Goal: Information Seeking & Learning: Learn about a topic

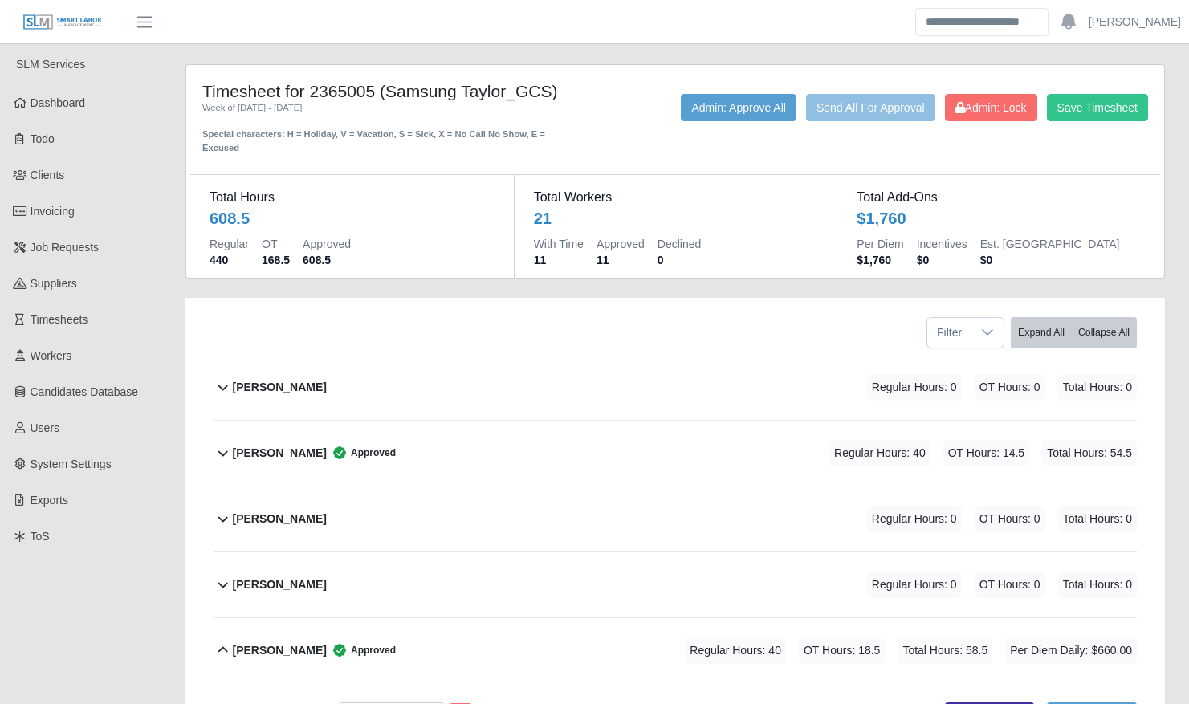
scroll to position [149, 0]
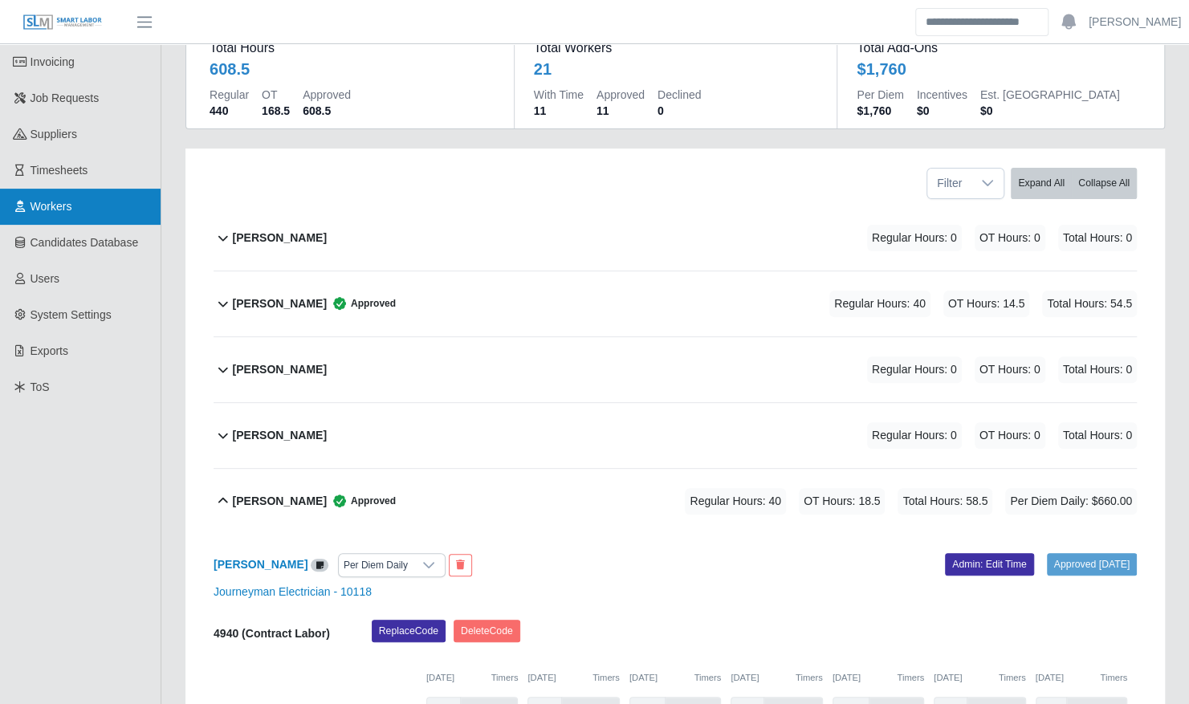
click at [59, 201] on span "Workers" at bounding box center [52, 206] width 42 height 13
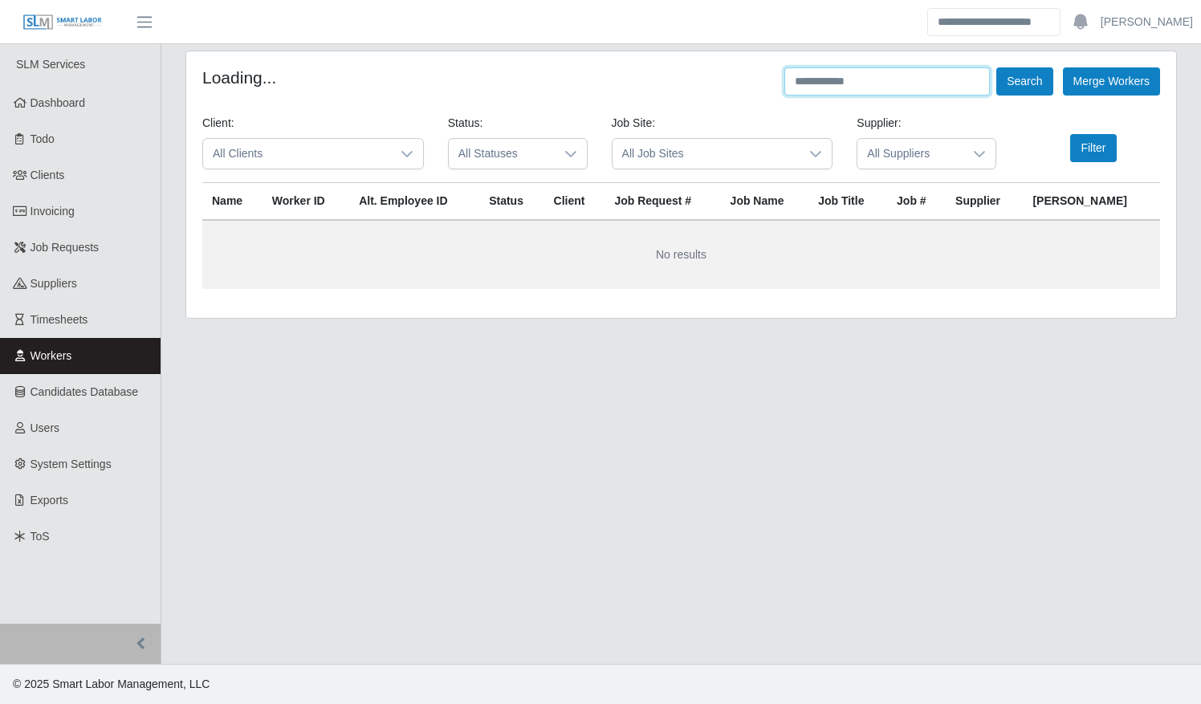
click at [852, 83] on input "text" at bounding box center [886, 81] width 205 height 28
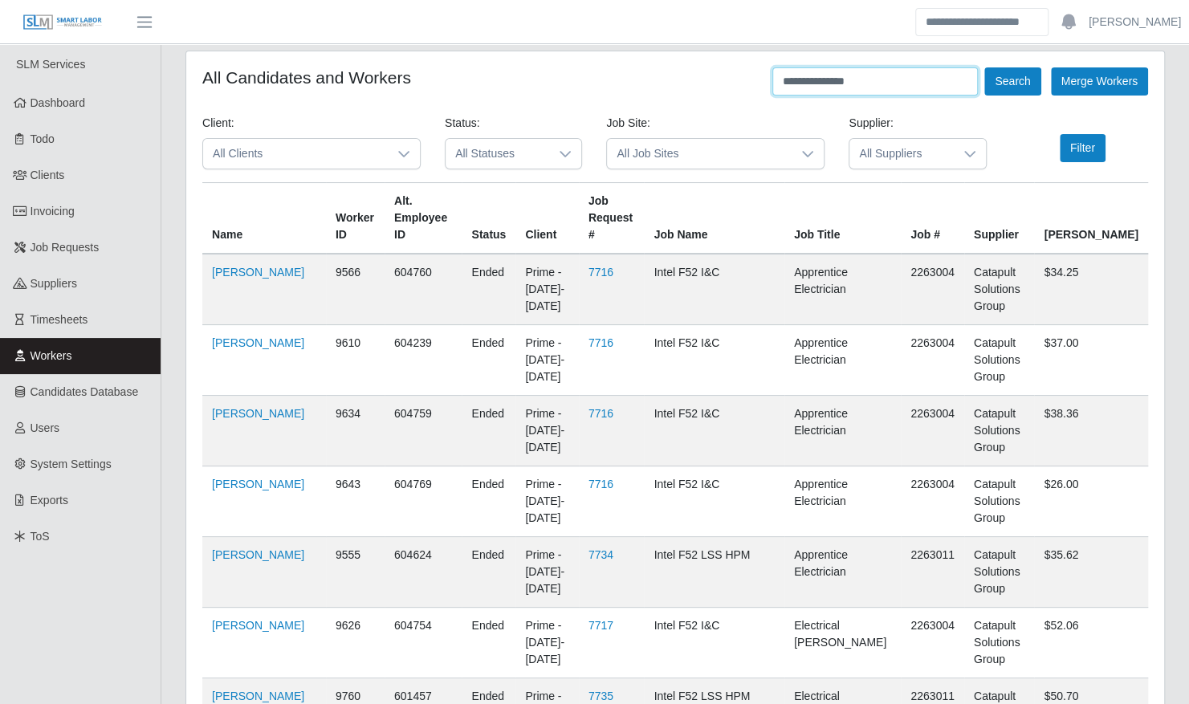
click at [984, 67] on button "Search" at bounding box center [1012, 81] width 56 height 28
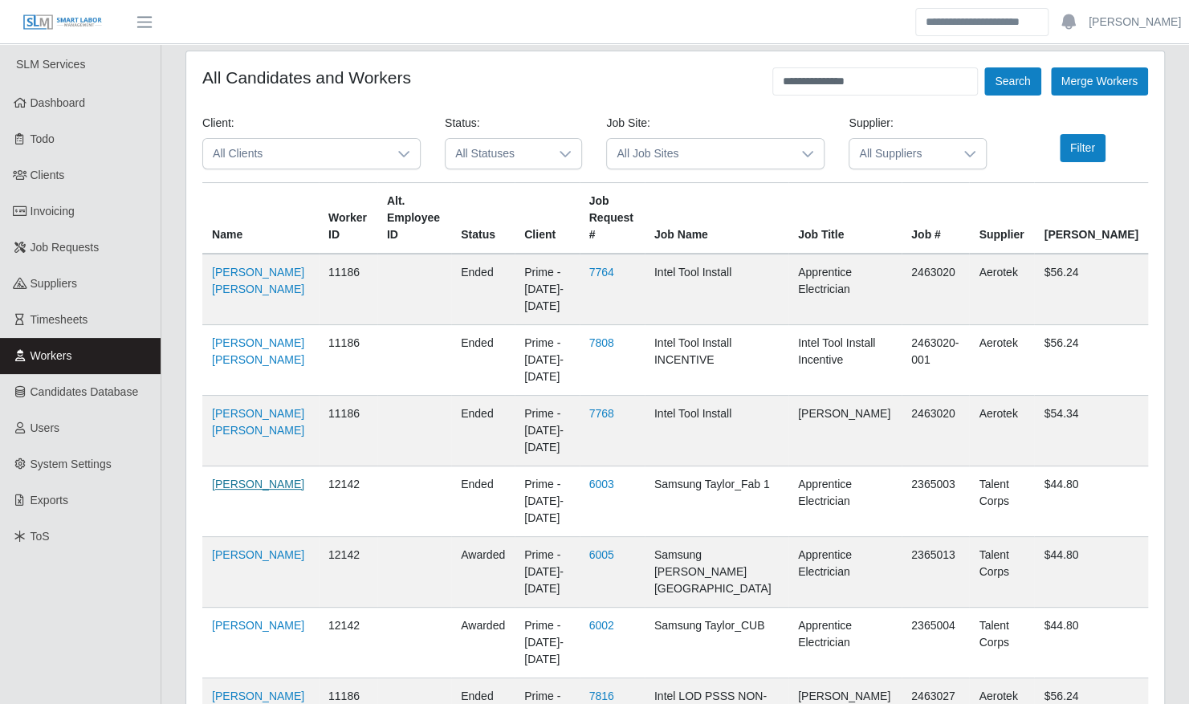
click at [253, 478] on link "Rafael Urdaneta" at bounding box center [258, 484] width 92 height 13
drag, startPoint x: 888, startPoint y: 82, endPoint x: 667, endPoint y: 82, distance: 220.7
click at [667, 82] on div "**********" at bounding box center [675, 81] width 946 height 28
click at [984, 67] on button "Search" at bounding box center [1012, 81] width 56 height 28
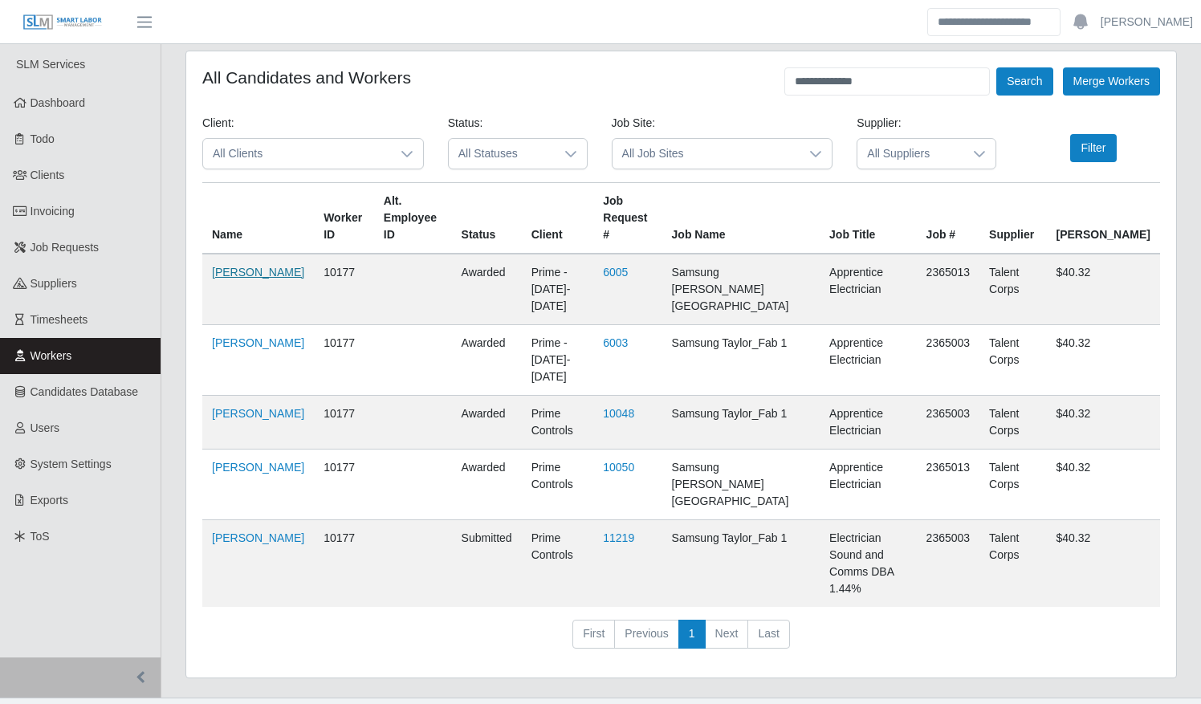
click at [241, 266] on link "Gustavo Davila" at bounding box center [258, 272] width 92 height 13
drag, startPoint x: 889, startPoint y: 79, endPoint x: 695, endPoint y: 79, distance: 194.3
click at [695, 79] on div "**********" at bounding box center [681, 81] width 958 height 28
click at [996, 67] on button "Search" at bounding box center [1024, 81] width 56 height 28
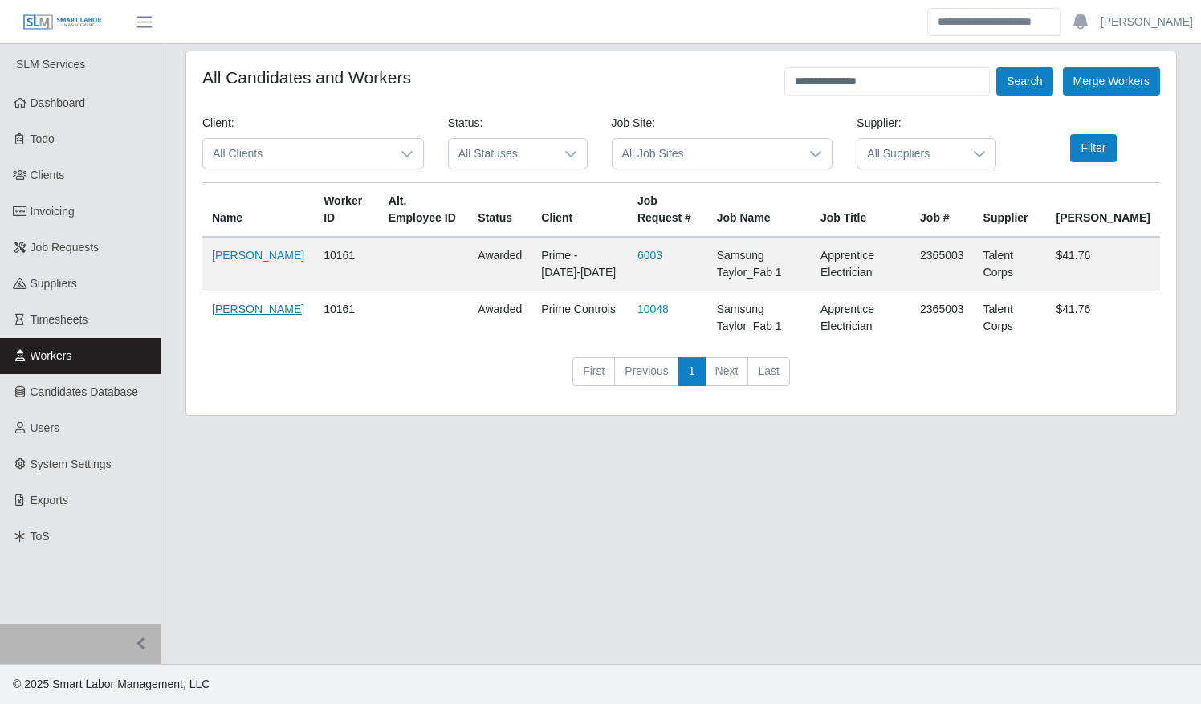
click at [223, 311] on link "Jorge Contreras" at bounding box center [258, 309] width 92 height 13
drag, startPoint x: 889, startPoint y: 80, endPoint x: 751, endPoint y: 80, distance: 138.9
click at [751, 80] on div "**********" at bounding box center [681, 81] width 958 height 28
type input "*********"
click at [996, 67] on button "Search" at bounding box center [1024, 81] width 56 height 28
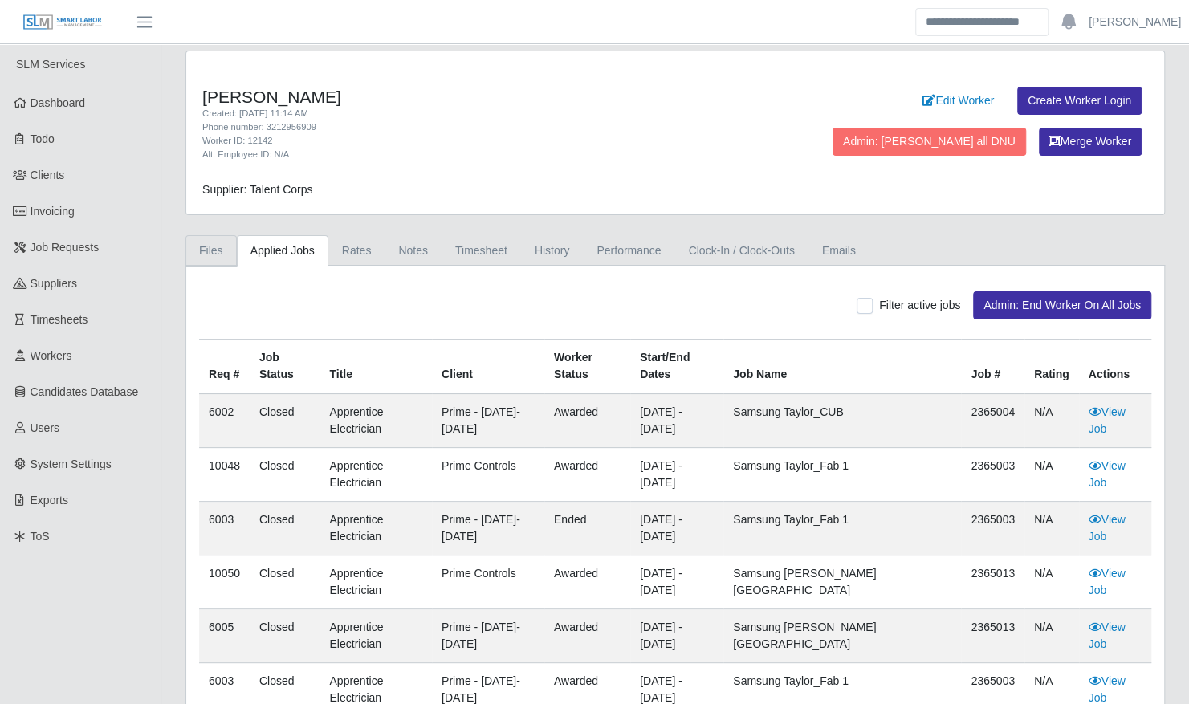
click at [217, 240] on link "Files" at bounding box center [210, 250] width 51 height 31
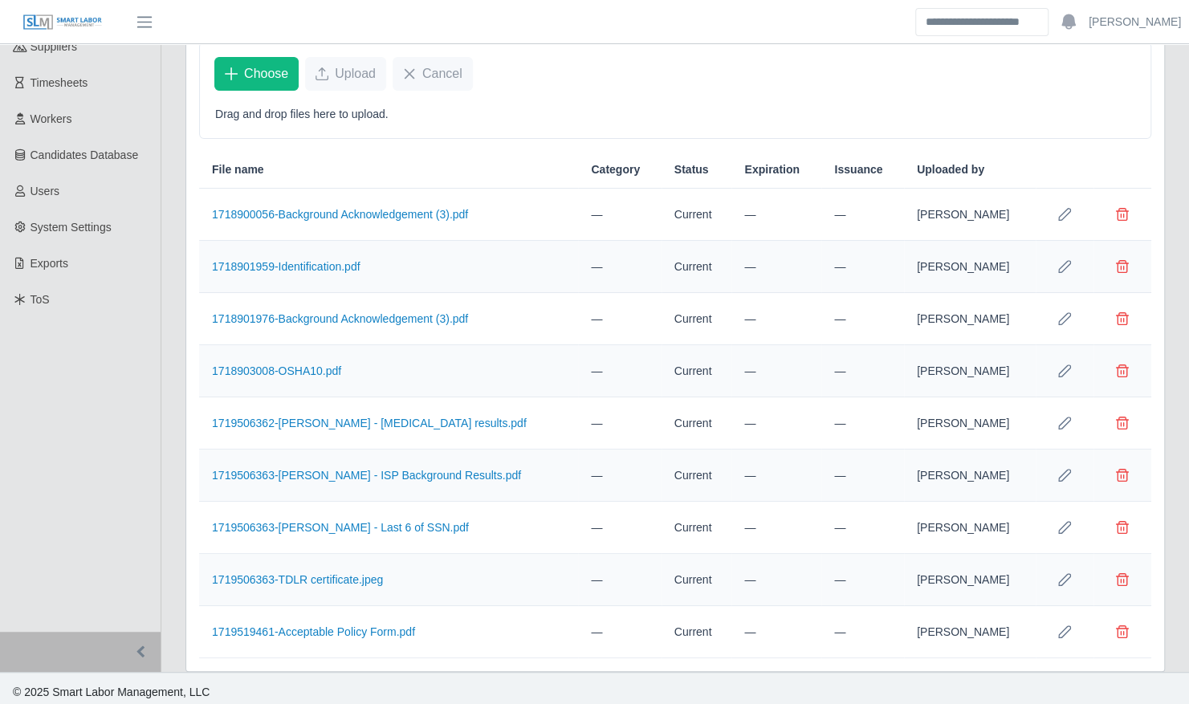
scroll to position [238, 0]
click at [299, 259] on link "1718901959-Identification.pdf" at bounding box center [286, 265] width 148 height 13
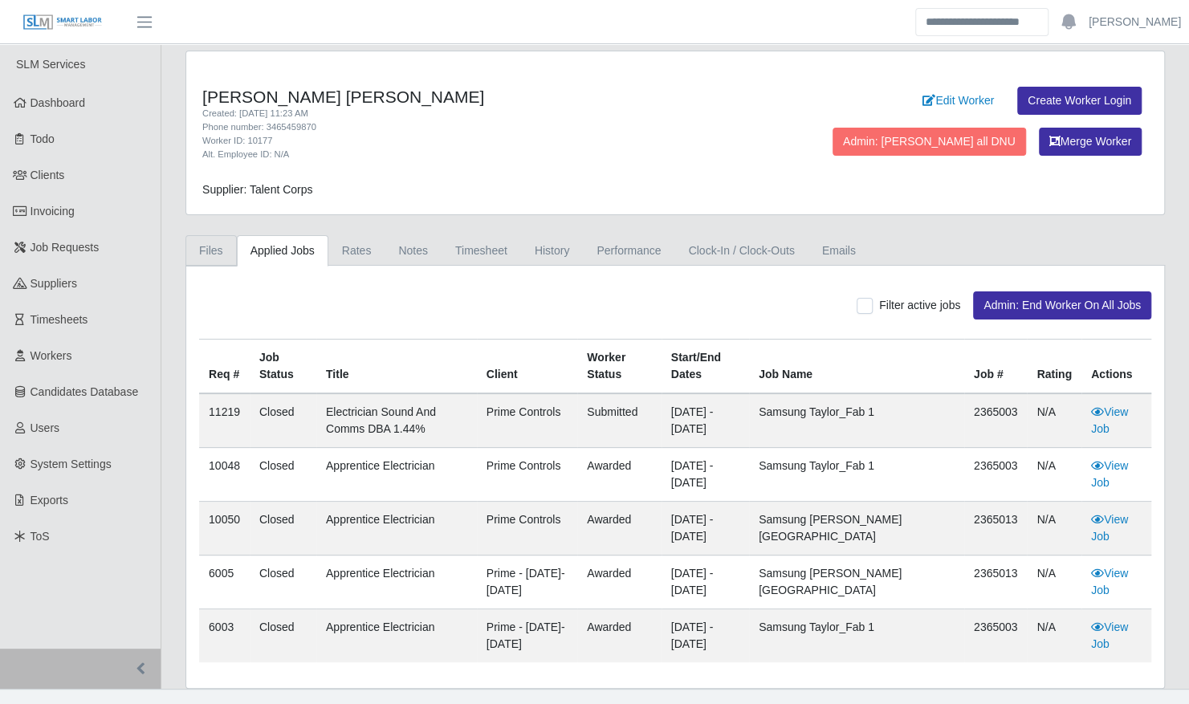
click at [204, 251] on link "Files" at bounding box center [210, 250] width 51 height 31
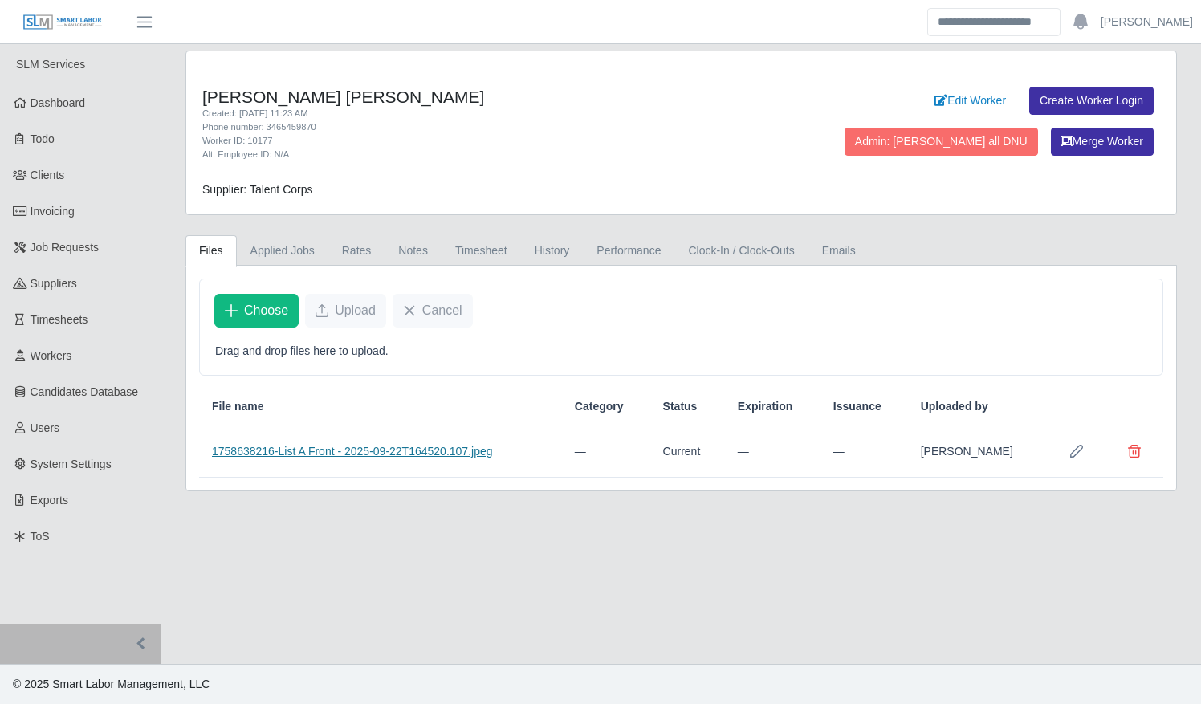
click at [339, 445] on link "1758638216-List A Front - 2025-09-22T164520.107.jpeg" at bounding box center [352, 451] width 281 height 13
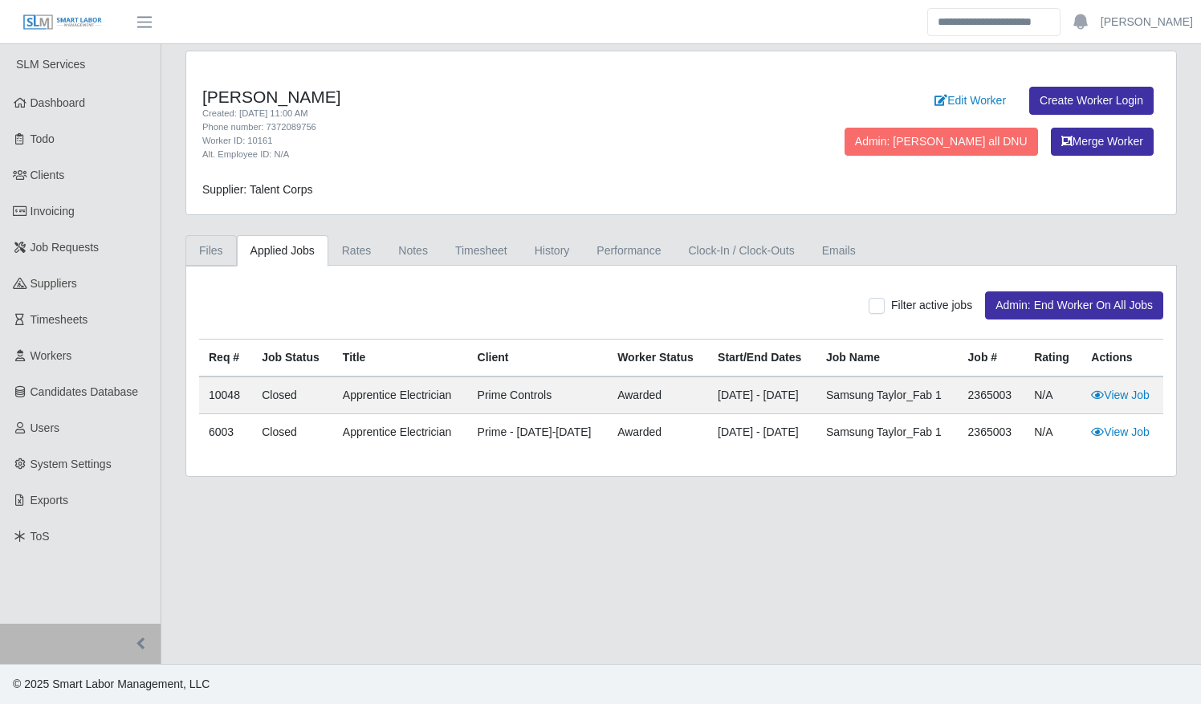
click at [226, 254] on link "Files" at bounding box center [210, 250] width 51 height 31
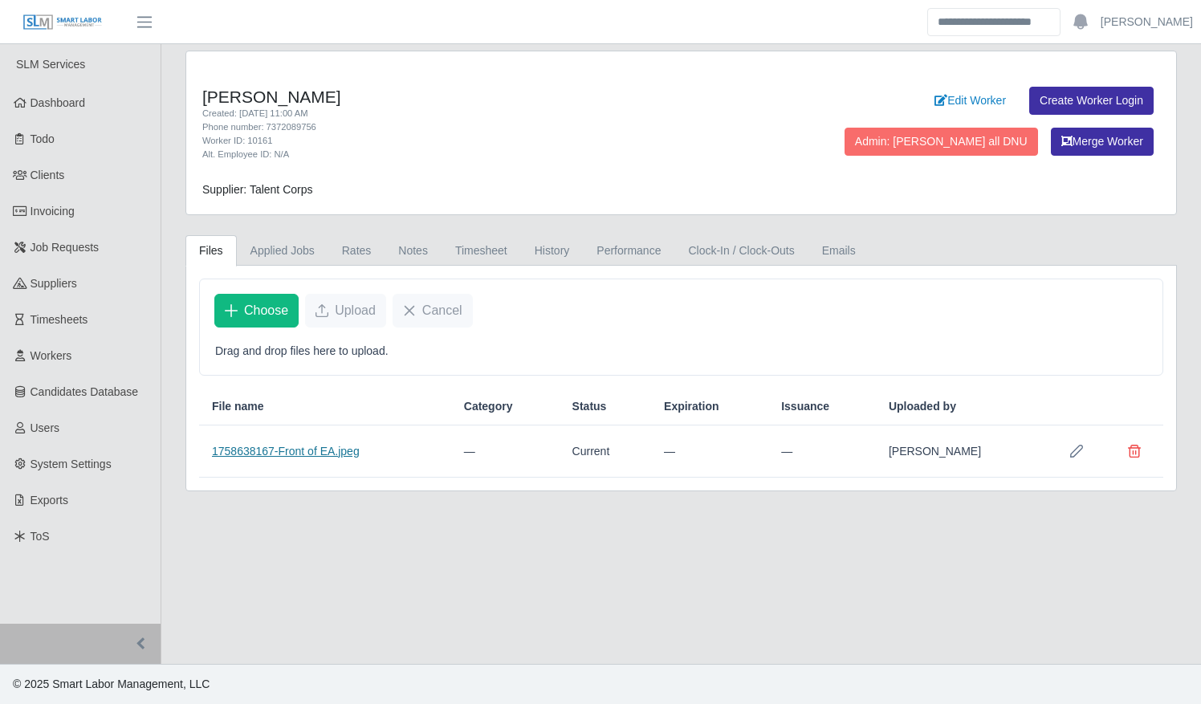
click at [289, 445] on link "1758638167-Front of EA.jpeg" at bounding box center [286, 451] width 148 height 13
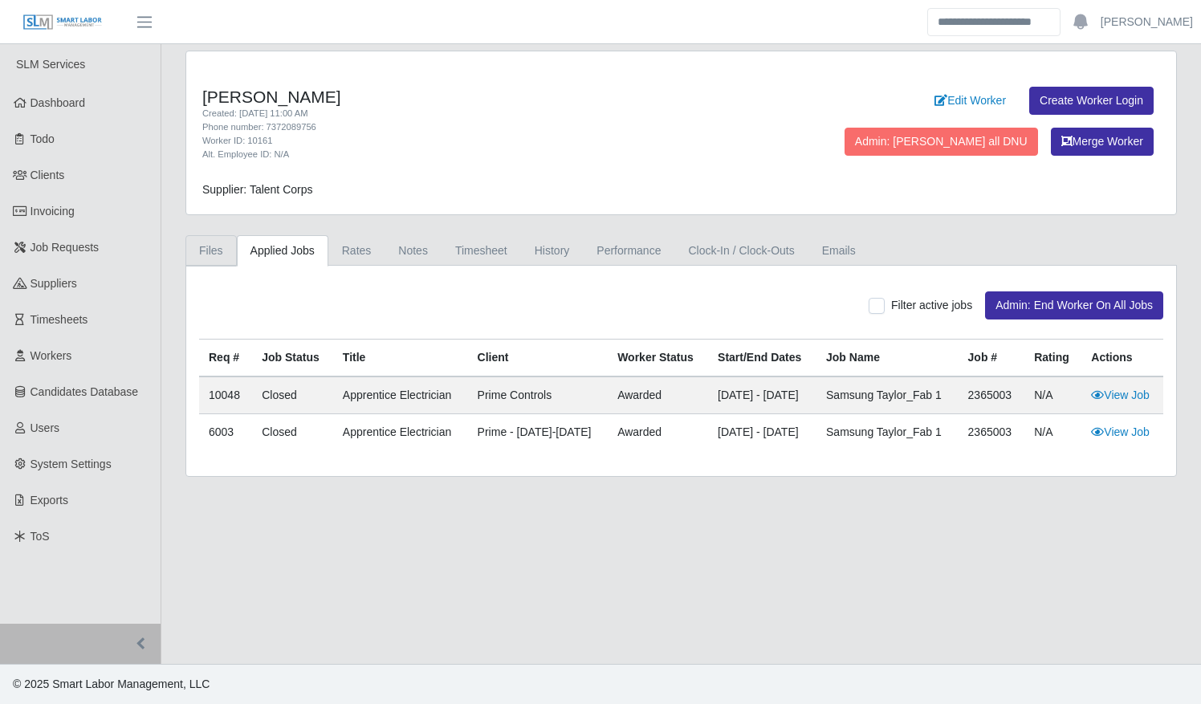
click at [210, 252] on link "Files" at bounding box center [210, 250] width 51 height 31
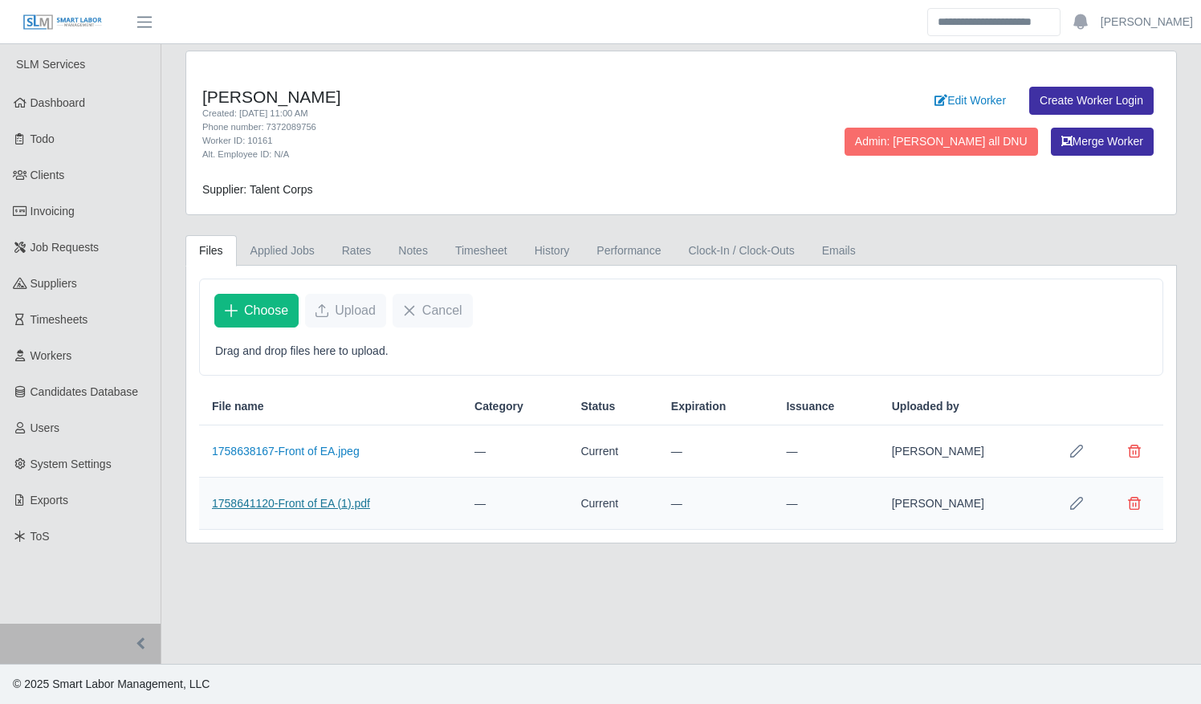
click at [307, 498] on link "1758641120-Front of EA (1).pdf" at bounding box center [291, 503] width 158 height 13
click at [279, 445] on link "1758638167-Front of EA.jpeg" at bounding box center [286, 451] width 148 height 13
click at [1131, 448] on span "Delete file" at bounding box center [1134, 451] width 13 height 13
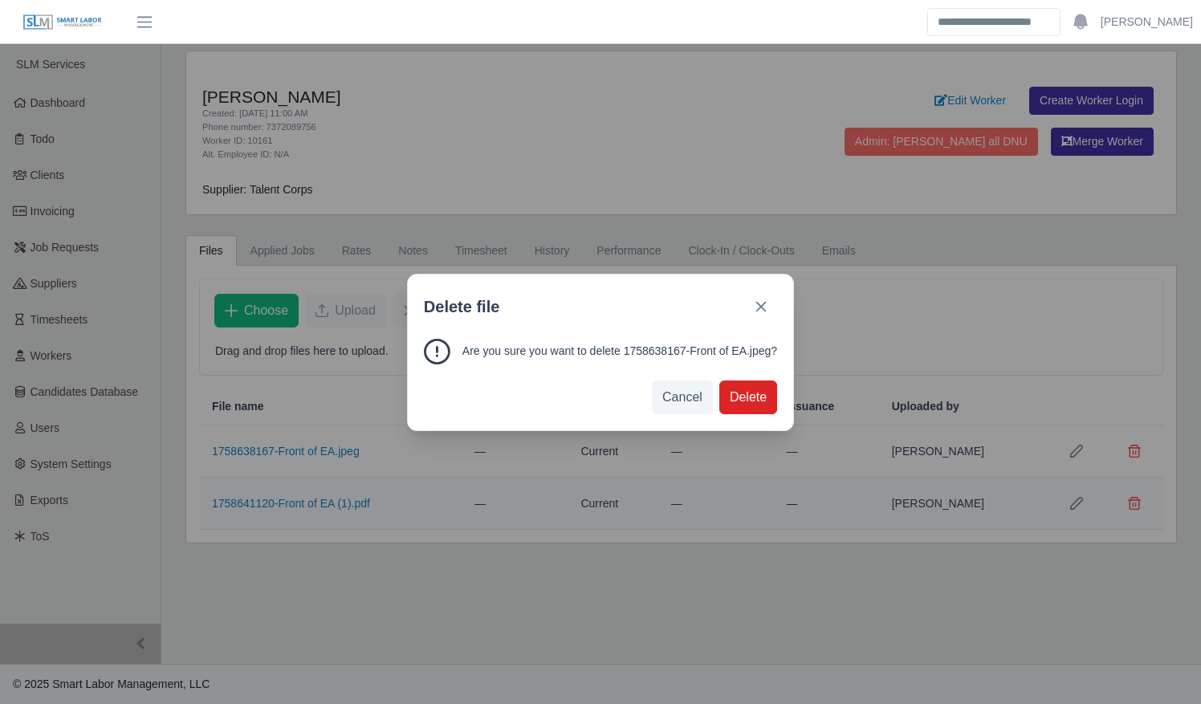
click at [756, 398] on span "Delete" at bounding box center [748, 397] width 37 height 19
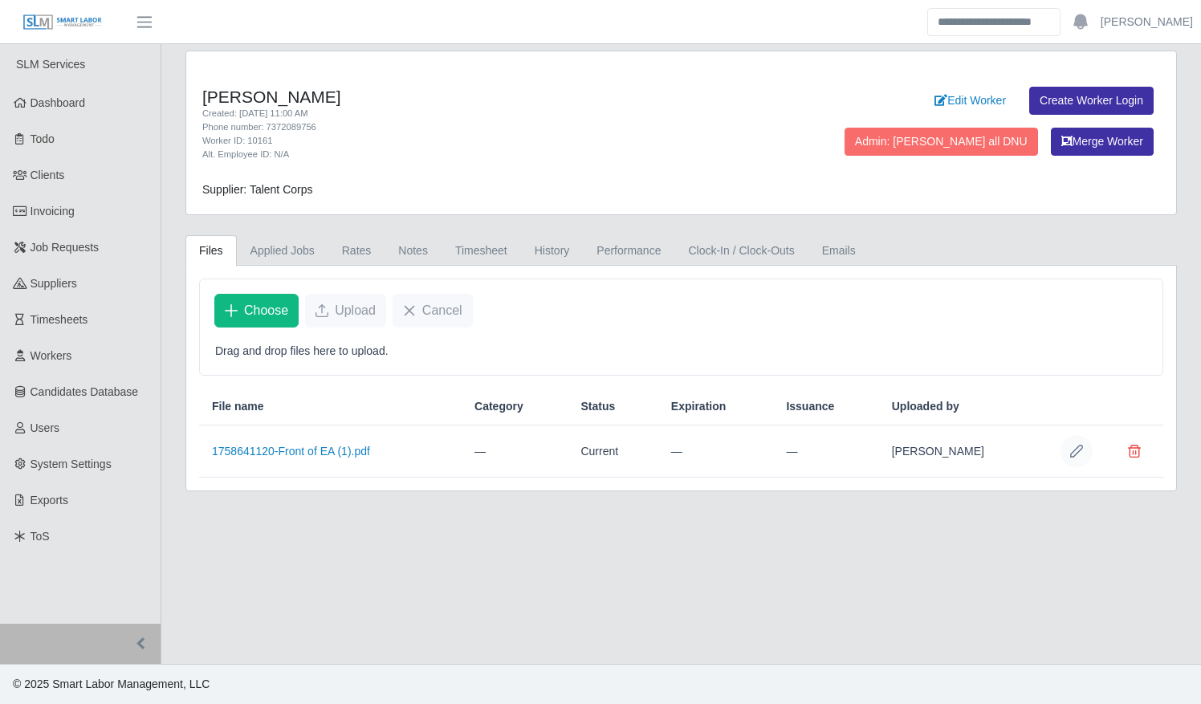
click at [1072, 451] on icon "Row Edit" at bounding box center [1076, 451] width 13 height 13
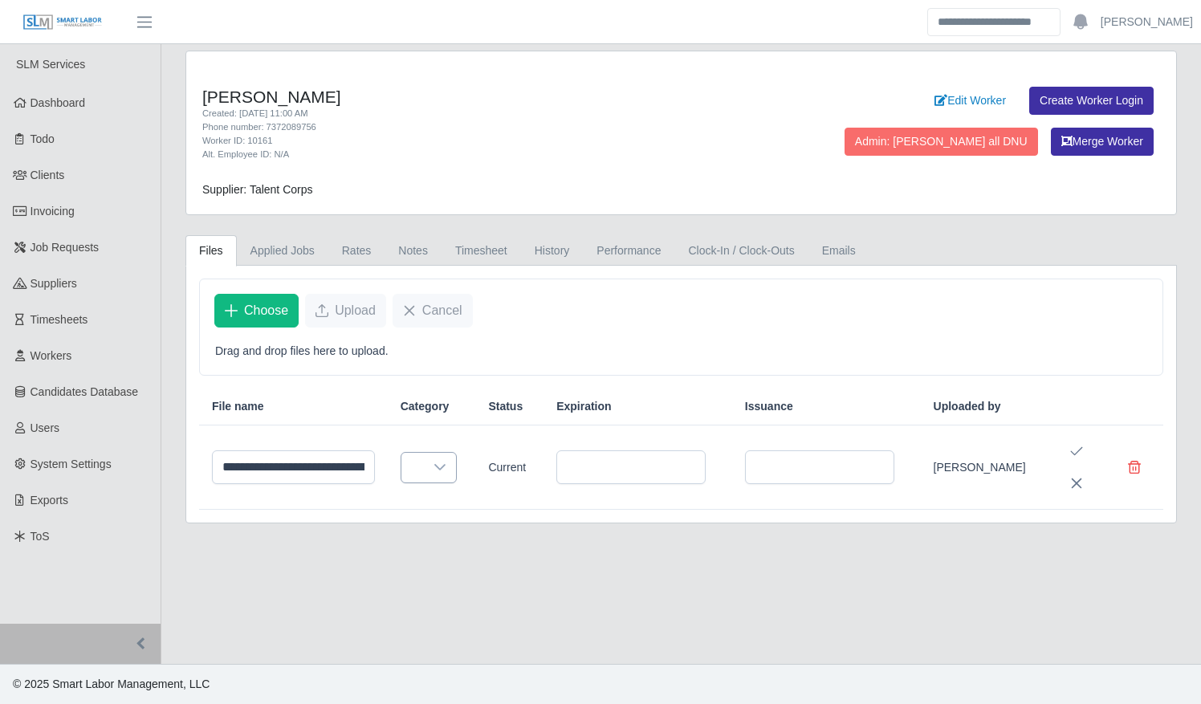
click at [437, 465] on div at bounding box center [440, 468] width 32 height 30
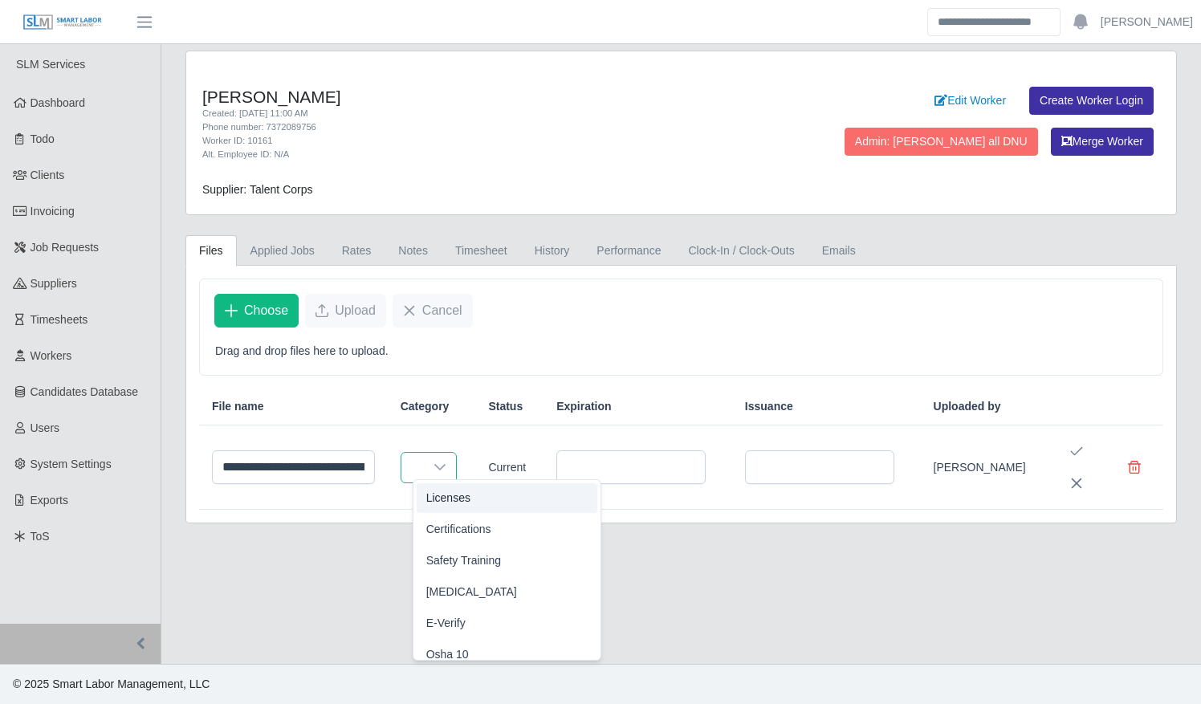
click at [515, 501] on li "Licenses" at bounding box center [507, 498] width 181 height 30
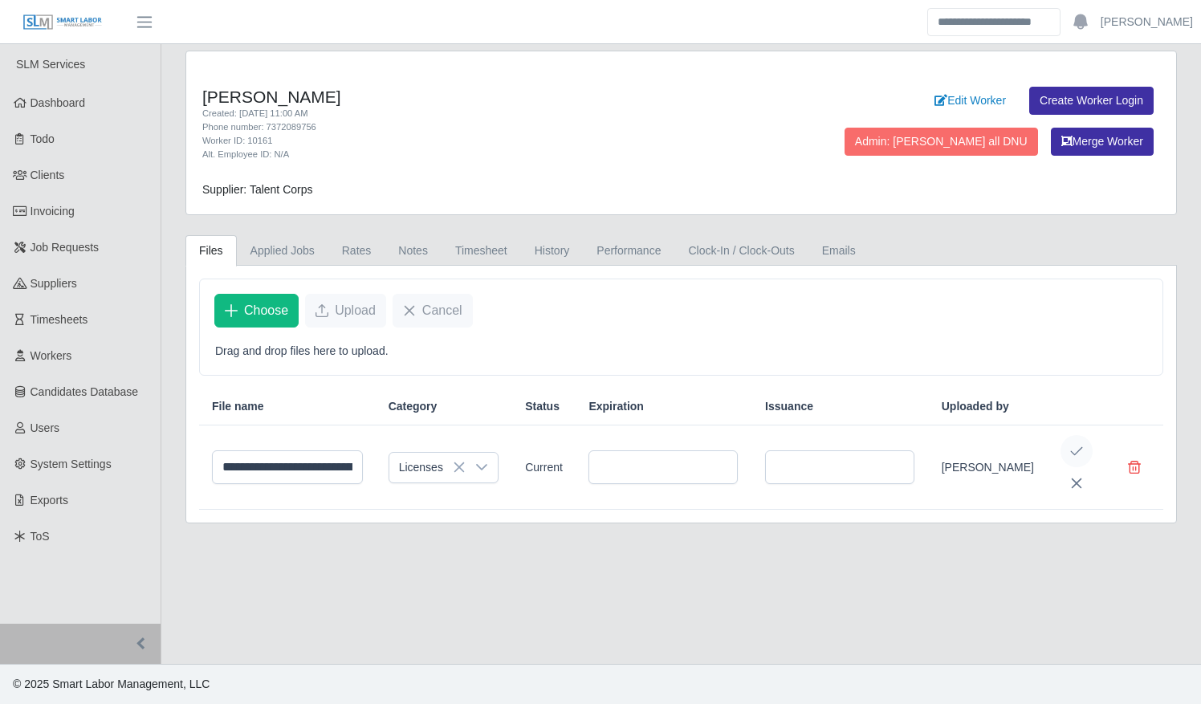
click at [1082, 458] on icon "Save Edit" at bounding box center [1076, 451] width 13 height 13
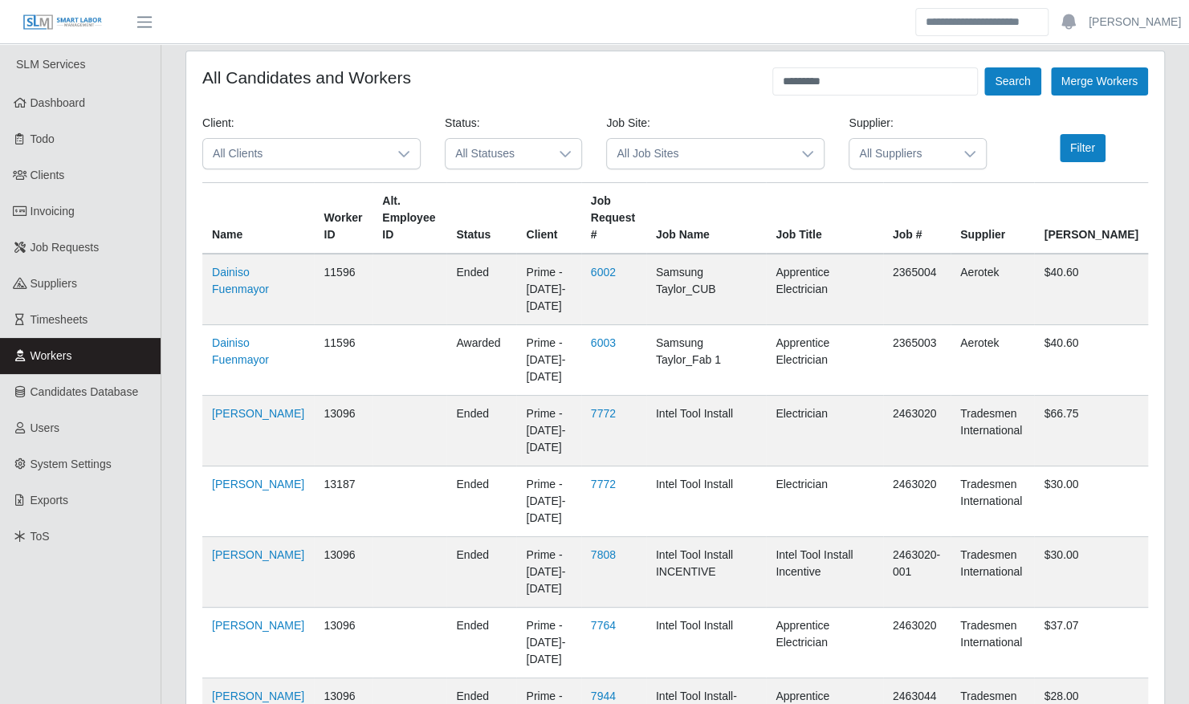
drag, startPoint x: 841, startPoint y: 83, endPoint x: 639, endPoint y: 90, distance: 202.4
click at [639, 92] on div "All Candidates and Workers ********* Search Merge Workers" at bounding box center [675, 81] width 946 height 28
click at [984, 67] on button "Search" at bounding box center [1012, 81] width 56 height 28
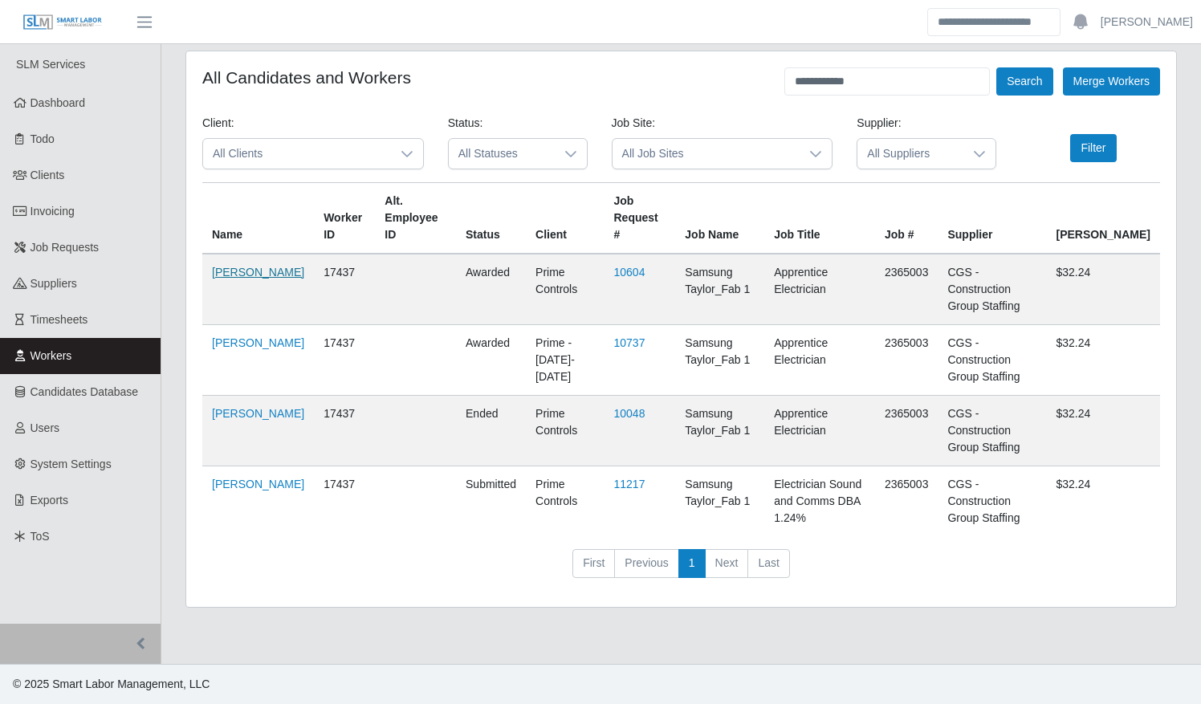
click at [242, 268] on link "Javier Veliz Rodriguez" at bounding box center [258, 272] width 92 height 13
drag, startPoint x: 851, startPoint y: 76, endPoint x: 727, endPoint y: 74, distance: 123.6
click at [726, 76] on div "**********" at bounding box center [681, 81] width 958 height 28
click at [996, 67] on button "Search" at bounding box center [1024, 81] width 56 height 28
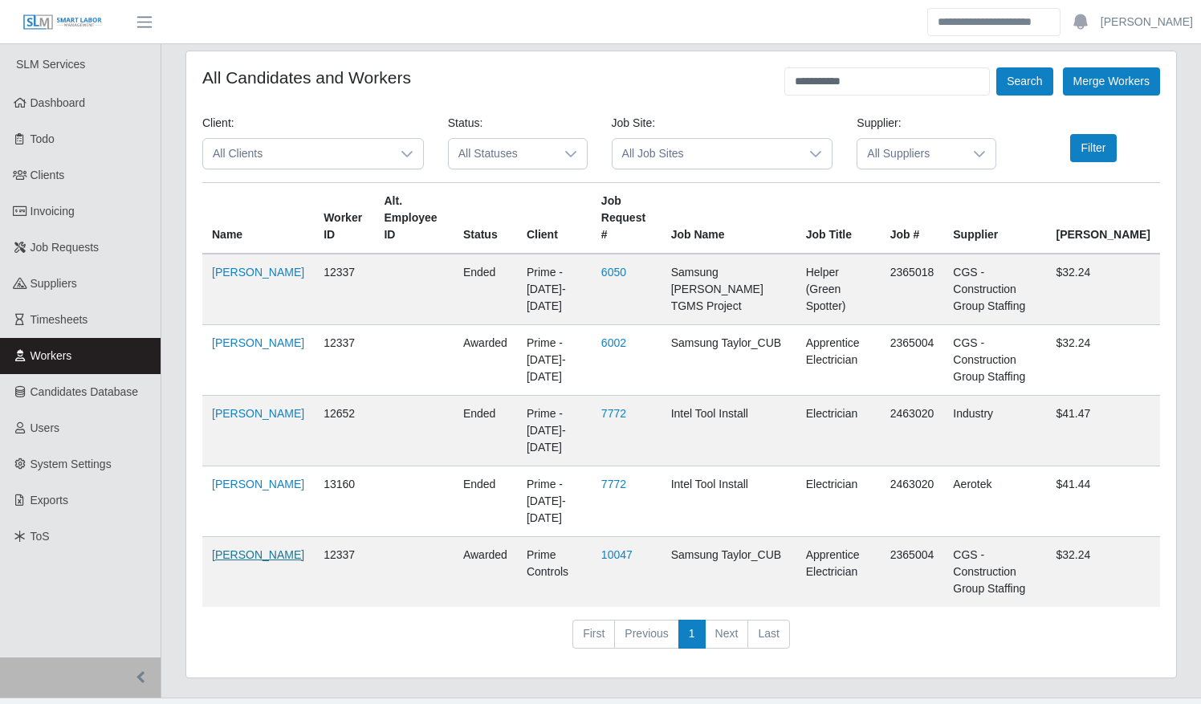
click at [231, 548] on link "Luis Moreno" at bounding box center [258, 554] width 92 height 13
drag, startPoint x: 878, startPoint y: 91, endPoint x: 730, endPoint y: 89, distance: 147.7
click at [730, 89] on div "**********" at bounding box center [681, 81] width 958 height 28
click at [996, 67] on button "Search" at bounding box center [1024, 81] width 56 height 28
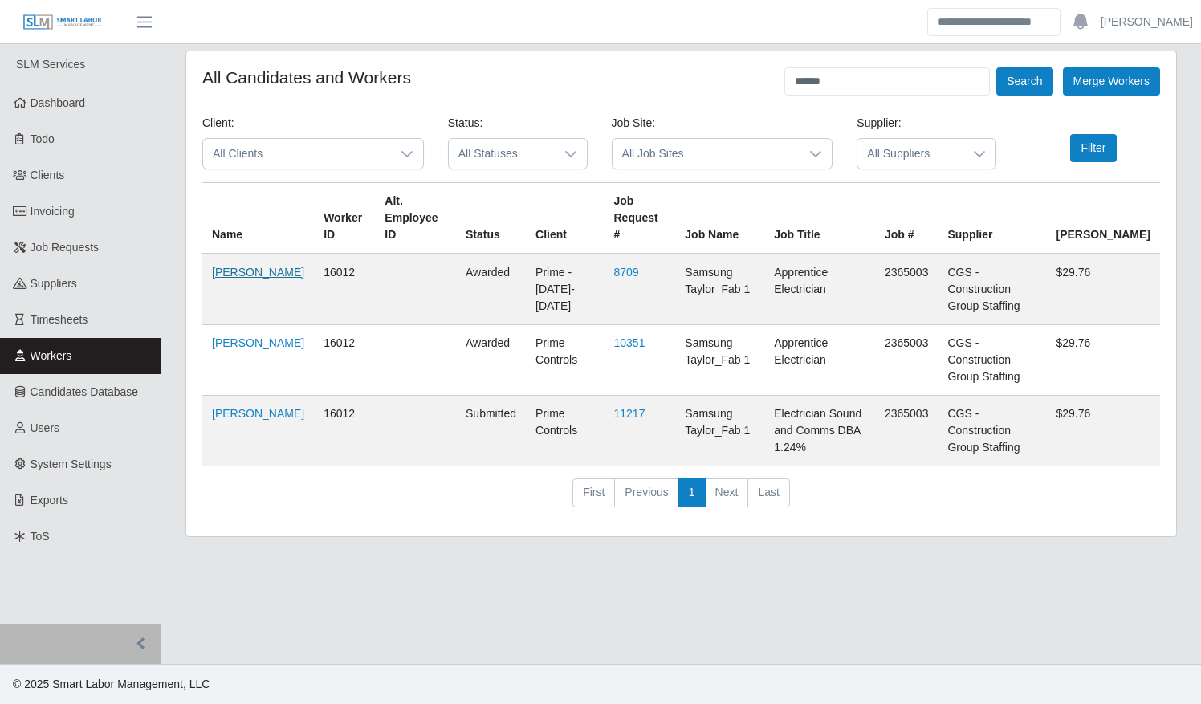
click at [234, 266] on link "Rodiel Torres Cabrera" at bounding box center [258, 272] width 92 height 13
drag, startPoint x: 854, startPoint y: 79, endPoint x: 742, endPoint y: 79, distance: 111.6
click at [744, 79] on div "All Candidates and Workers ****** Search Merge Workers" at bounding box center [681, 81] width 958 height 28
click at [996, 67] on button "Search" at bounding box center [1024, 81] width 56 height 28
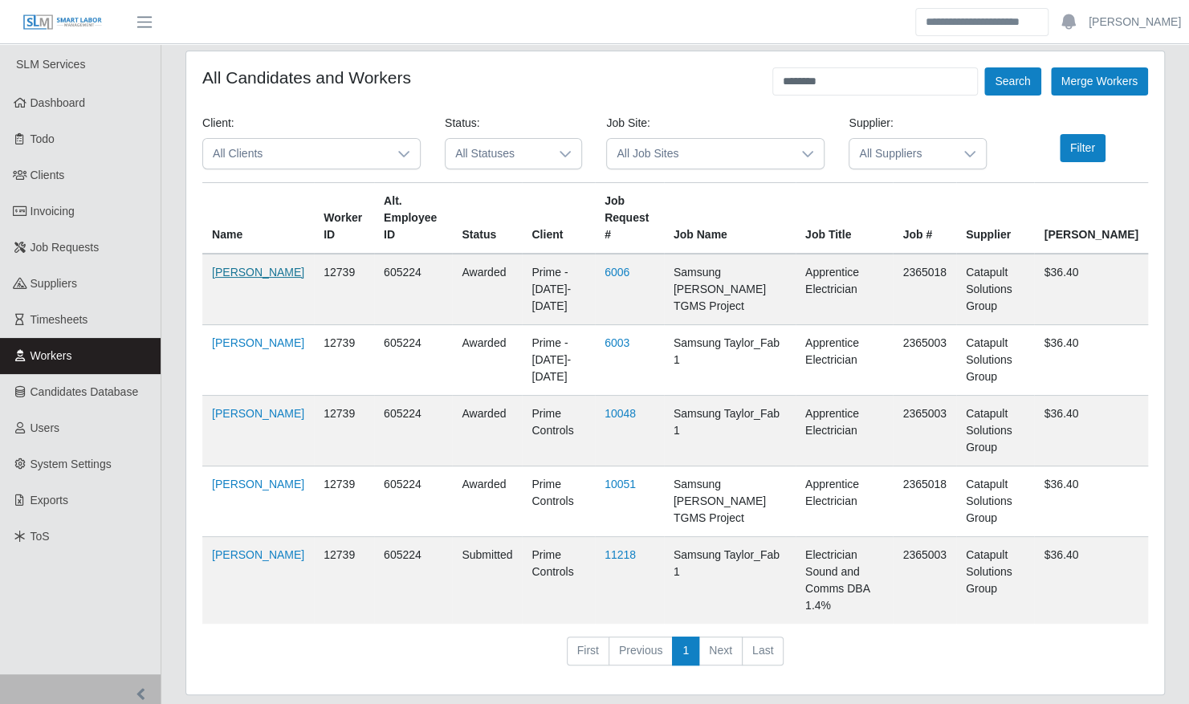
click at [231, 279] on link "Katherin Andrea Urdaneta" at bounding box center [258, 272] width 92 height 13
drag, startPoint x: 828, startPoint y: 76, endPoint x: 716, endPoint y: 81, distance: 111.7
click at [716, 82] on div "All Candidates and Workers ******** Search Merge Workers" at bounding box center [675, 81] width 946 height 28
type input "**********"
click at [984, 67] on button "Search" at bounding box center [1012, 81] width 56 height 28
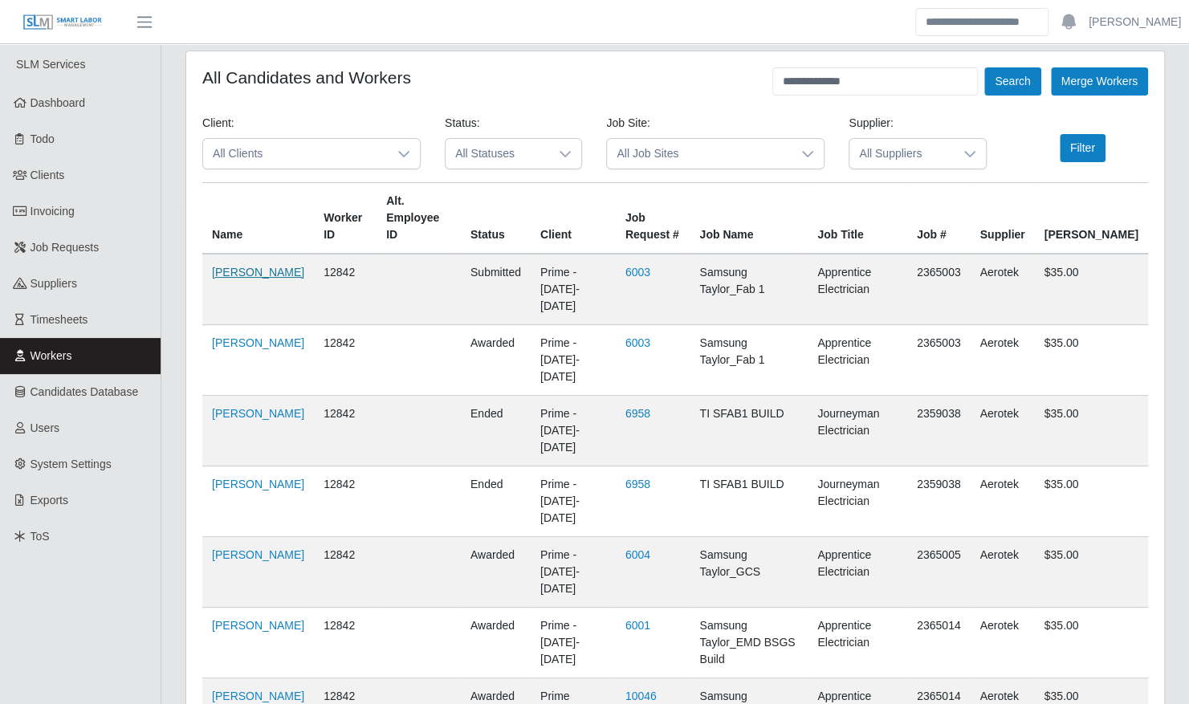
click at [234, 272] on link "Ronald Briceno" at bounding box center [258, 272] width 92 height 13
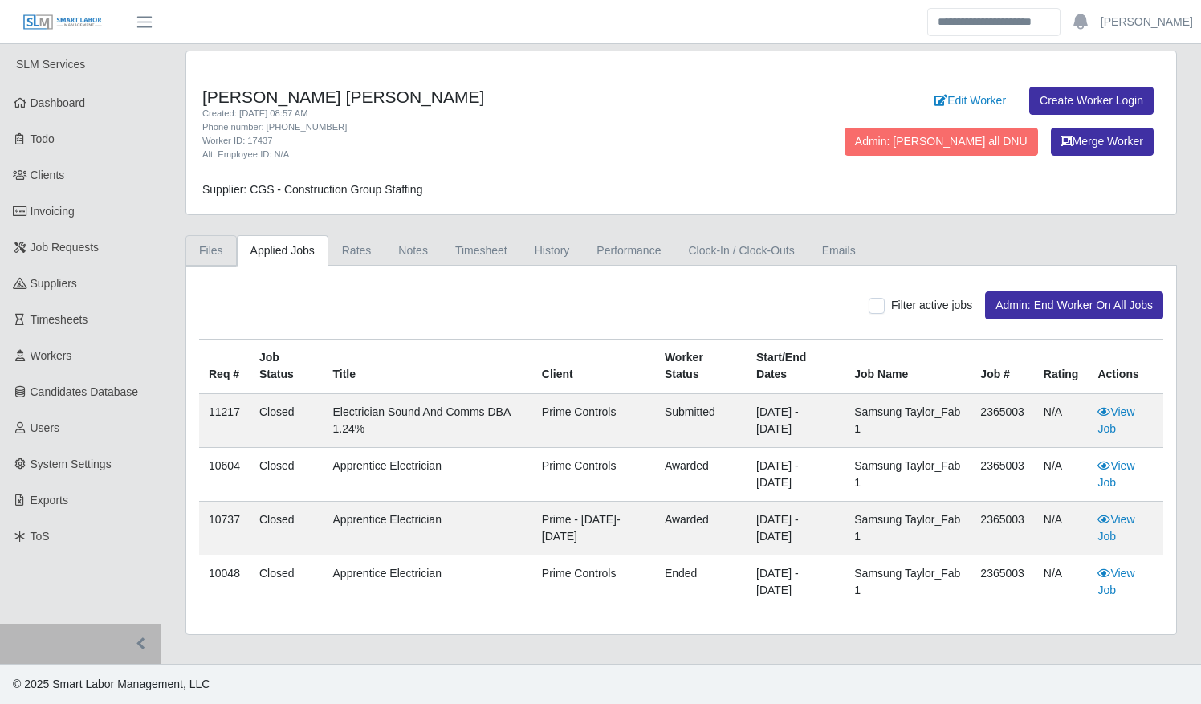
click at [210, 258] on link "Files" at bounding box center [210, 250] width 51 height 31
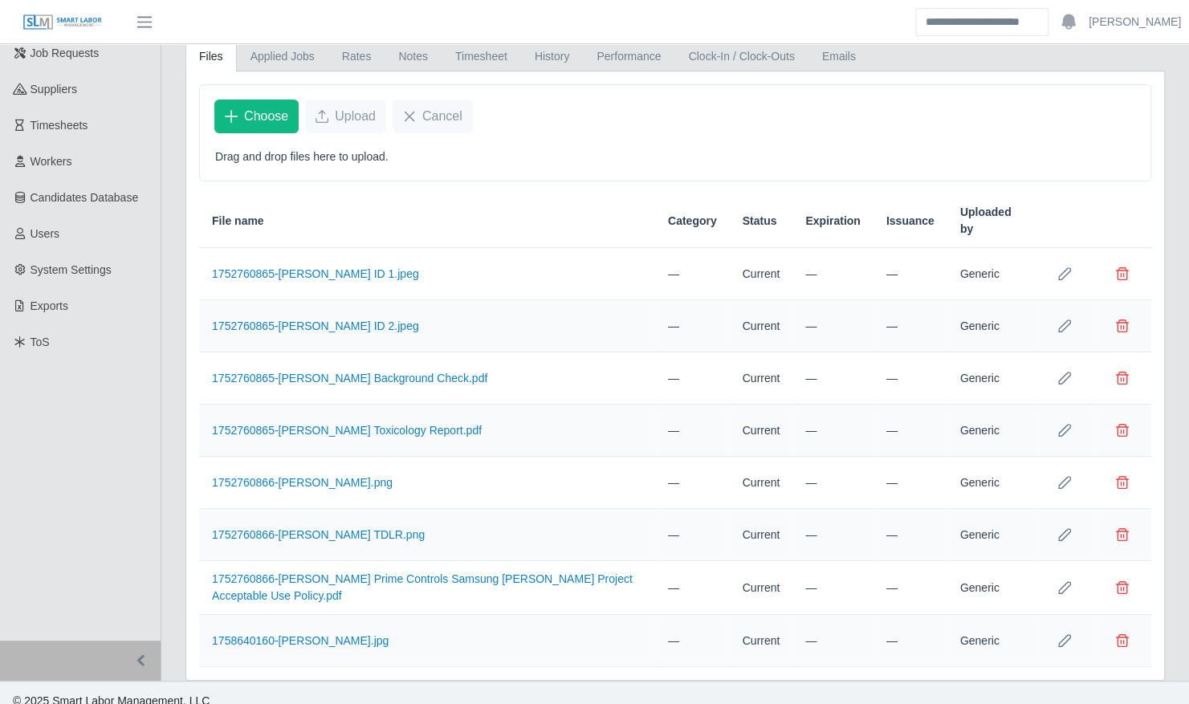
scroll to position [204, 0]
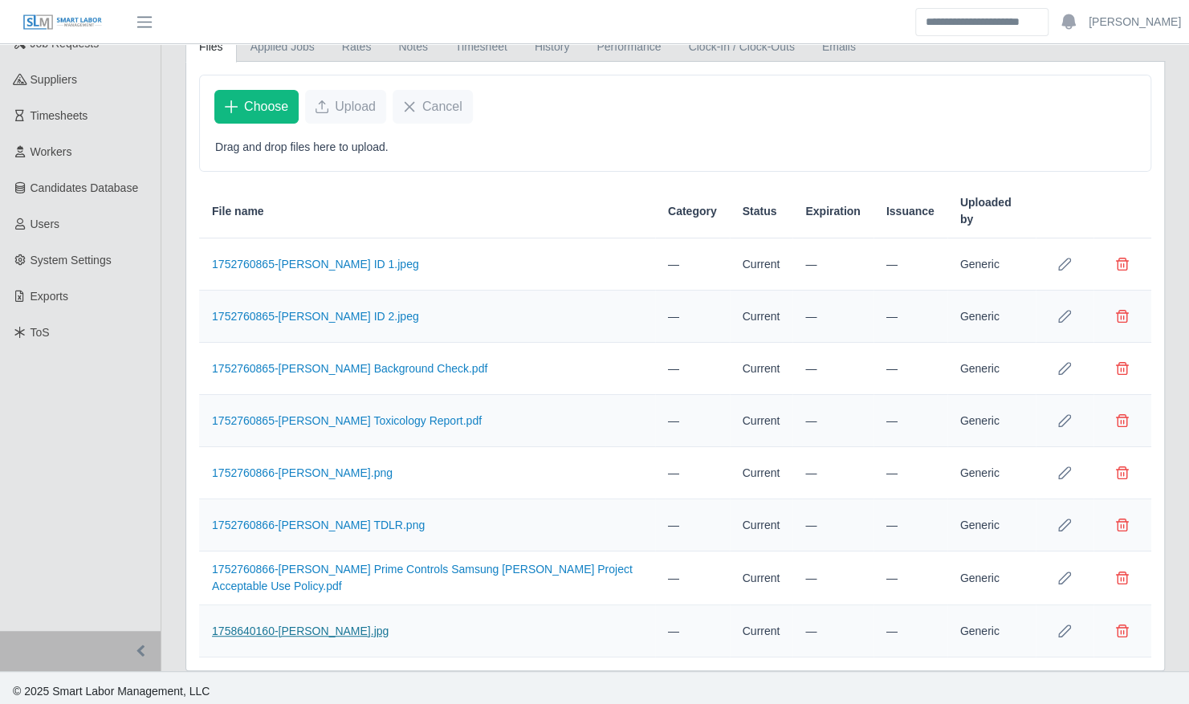
click at [308, 625] on link "1758640160-[PERSON_NAME].jpg" at bounding box center [300, 631] width 177 height 13
click at [318, 262] on link "1752760865-[PERSON_NAME] ID 1.jpeg" at bounding box center [315, 264] width 207 height 13
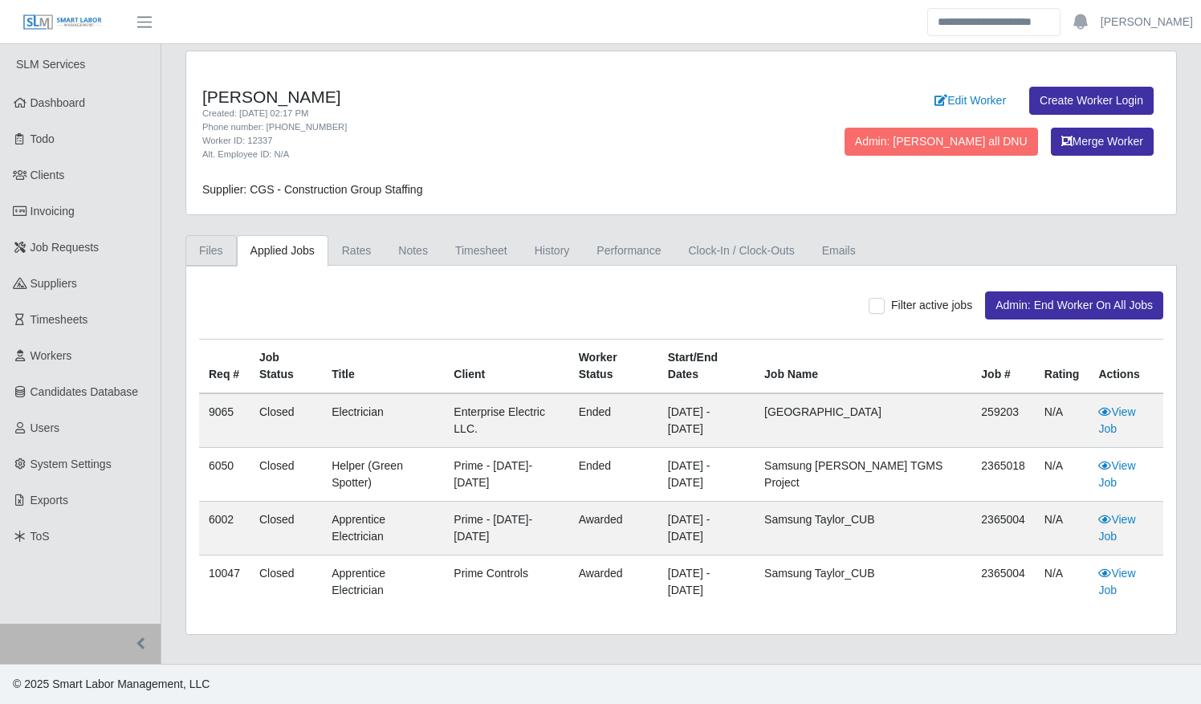
click at [205, 249] on link "Files" at bounding box center [210, 250] width 51 height 31
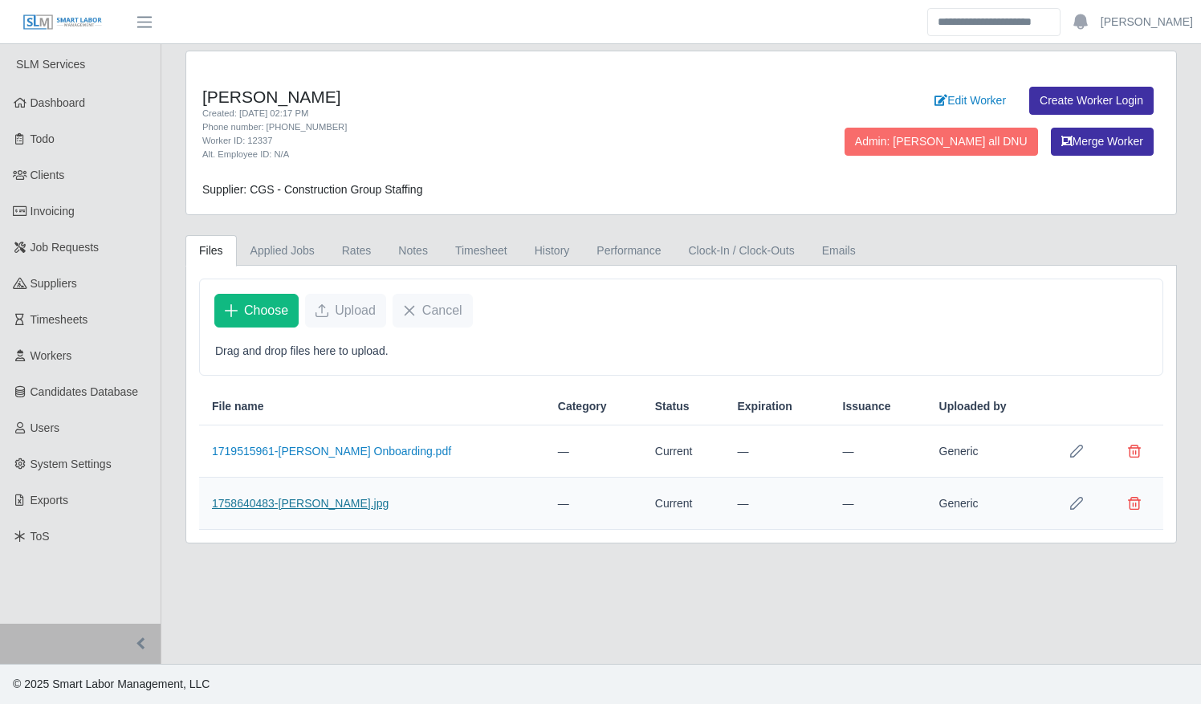
click at [325, 497] on link "1758640483-Felipe Moreno.jpg" at bounding box center [300, 503] width 177 height 13
click at [311, 450] on link "1719515961-Luis moreno Onboarding.pdf" at bounding box center [331, 451] width 239 height 13
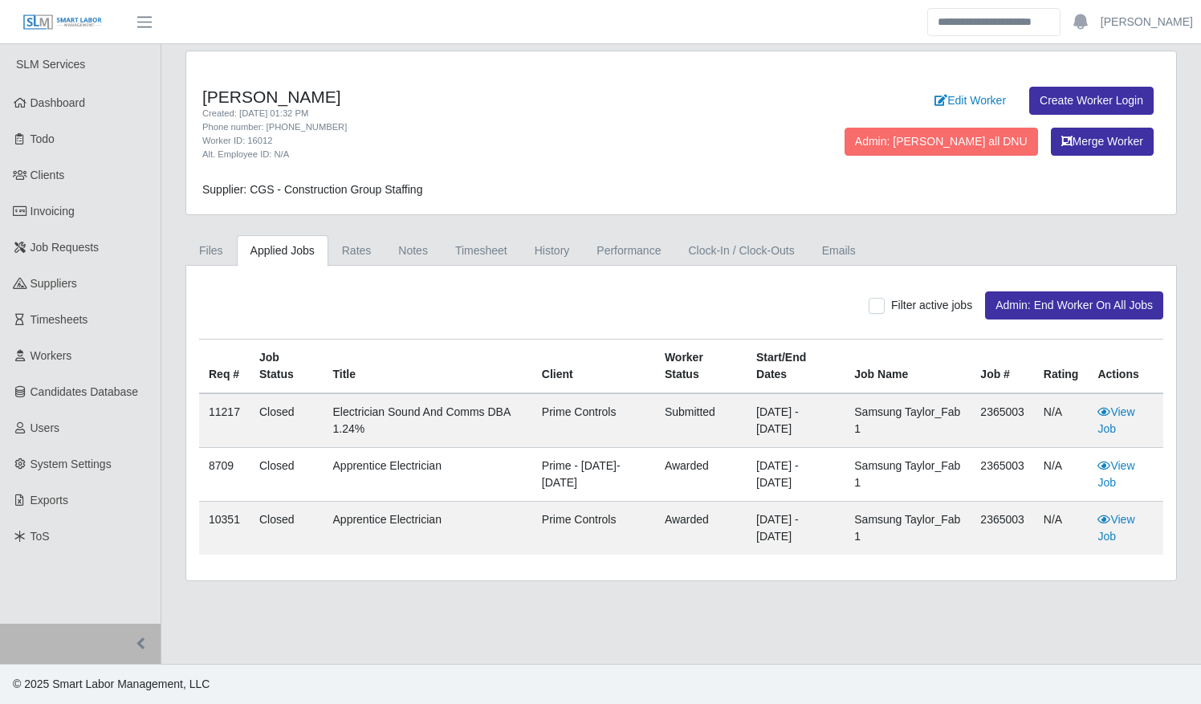
click at [288, 249] on link "Applied Jobs" at bounding box center [283, 250] width 92 height 31
click at [225, 254] on link "Files" at bounding box center [210, 250] width 51 height 31
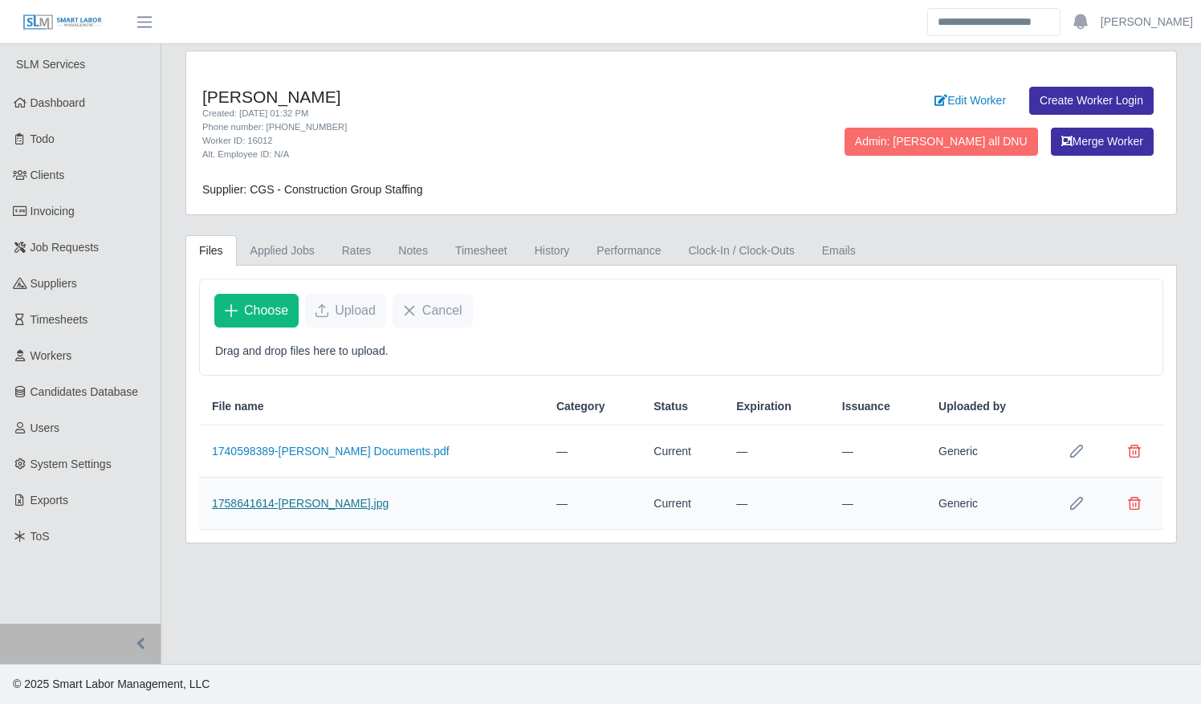
click at [302, 498] on link "1758641614-Rodiel Cabrera.jpg" at bounding box center [300, 503] width 177 height 13
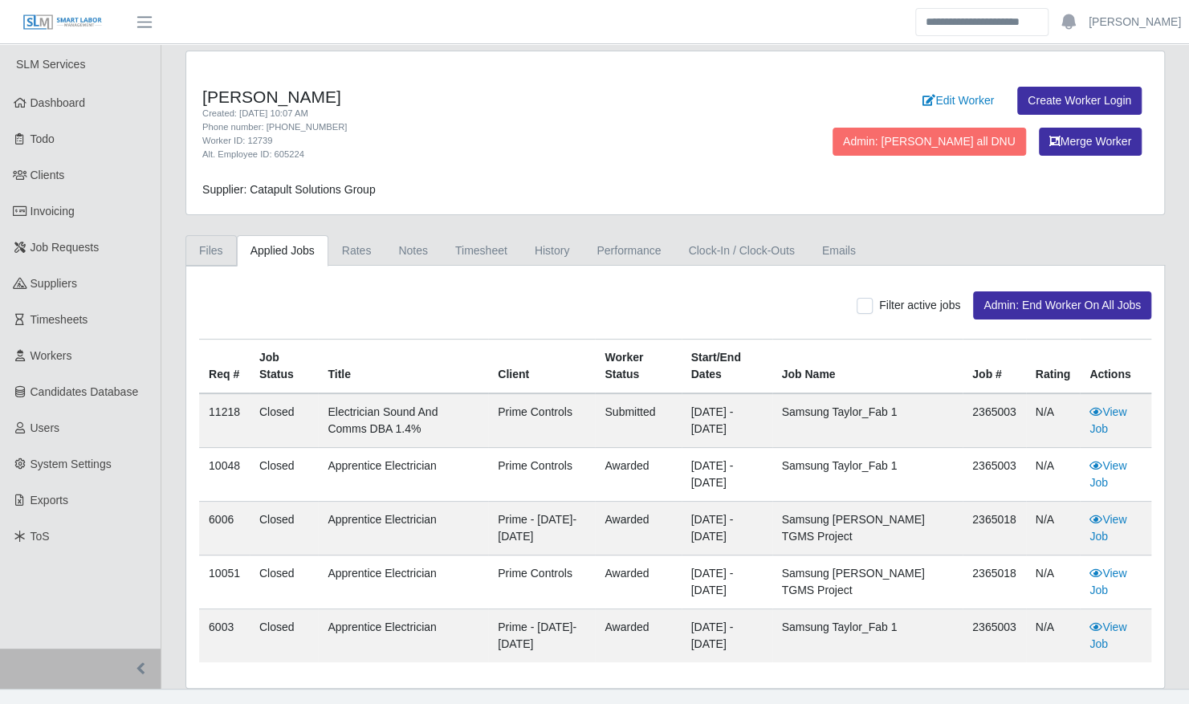
drag, startPoint x: 218, startPoint y: 250, endPoint x: 268, endPoint y: 299, distance: 69.3
click at [218, 250] on link "Files" at bounding box center [210, 250] width 51 height 31
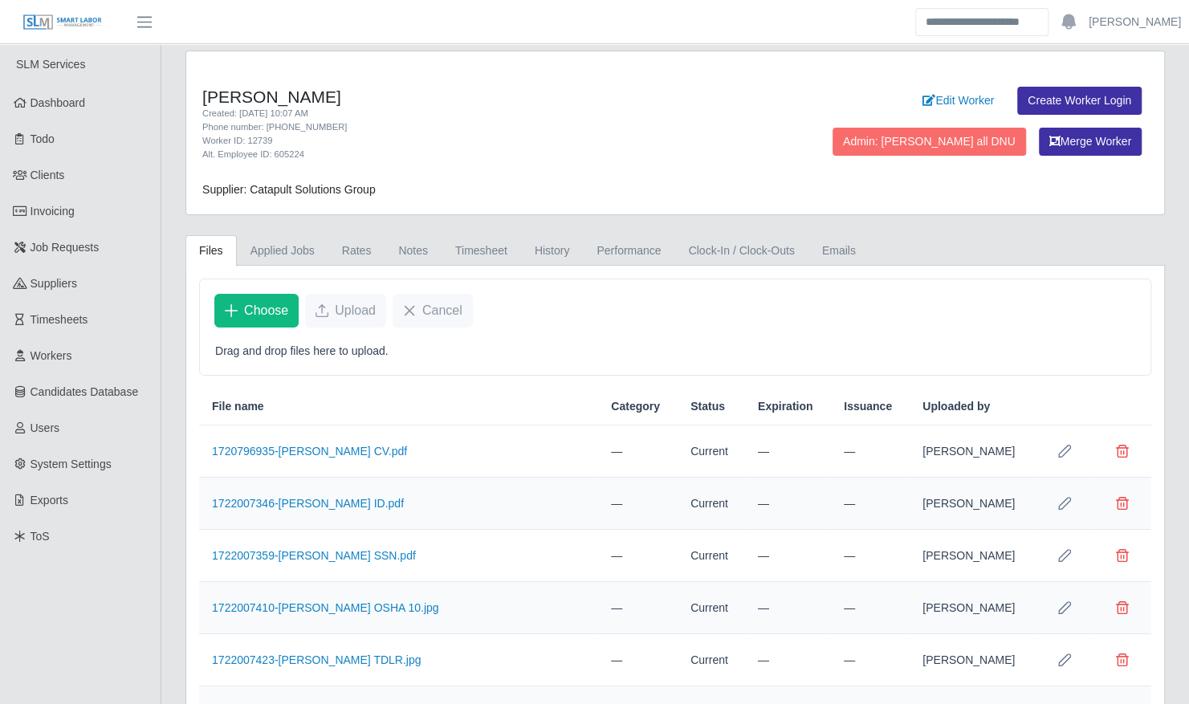
scroll to position [133, 0]
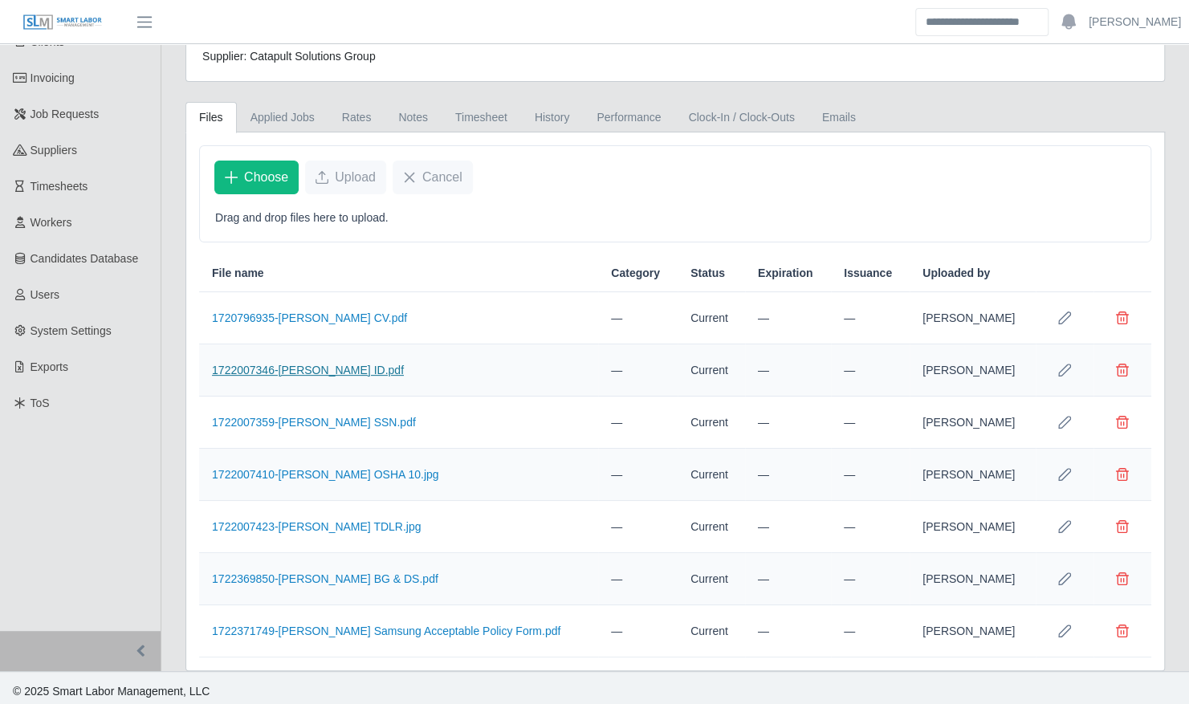
click at [334, 369] on link "1722007346-[PERSON_NAME] ID.pdf" at bounding box center [308, 370] width 192 height 13
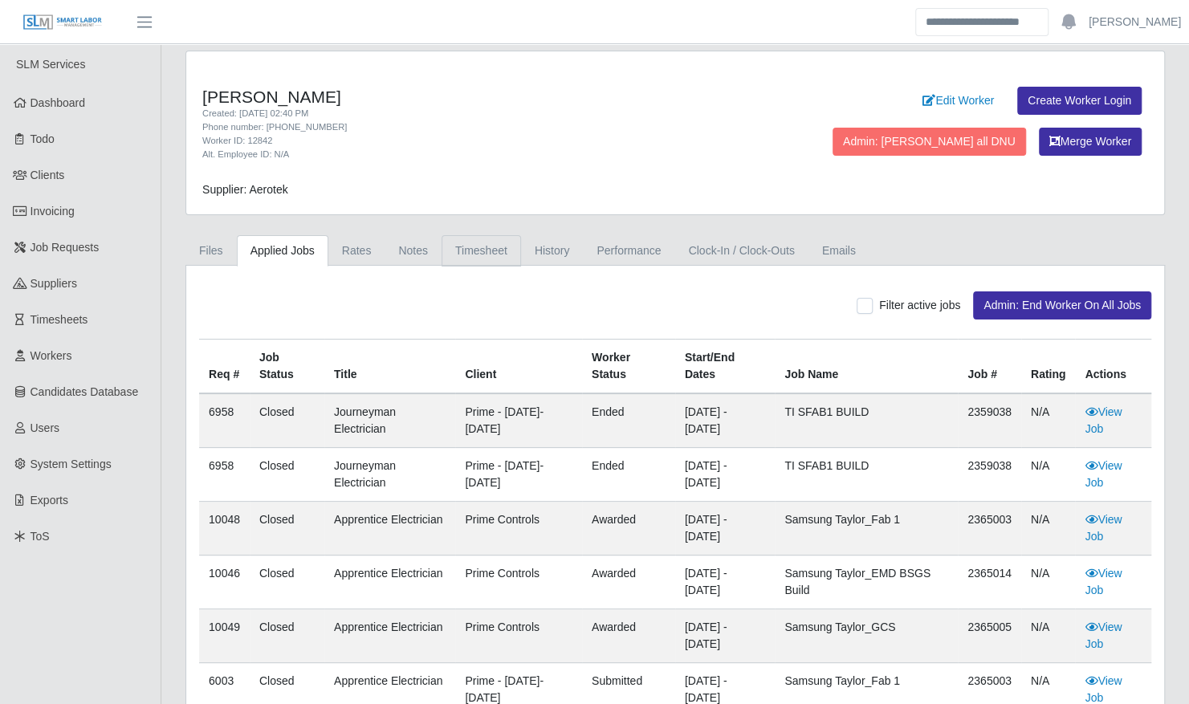
click at [483, 254] on link "Timesheet" at bounding box center [480, 250] width 79 height 31
